Goal: Navigation & Orientation: Go to known website

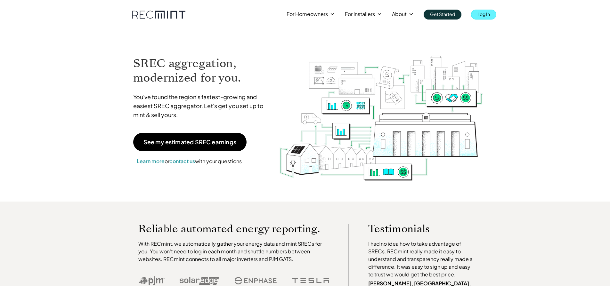
click at [482, 13] on p "Log In" at bounding box center [484, 14] width 12 height 9
